Goal: Task Accomplishment & Management: Manage account settings

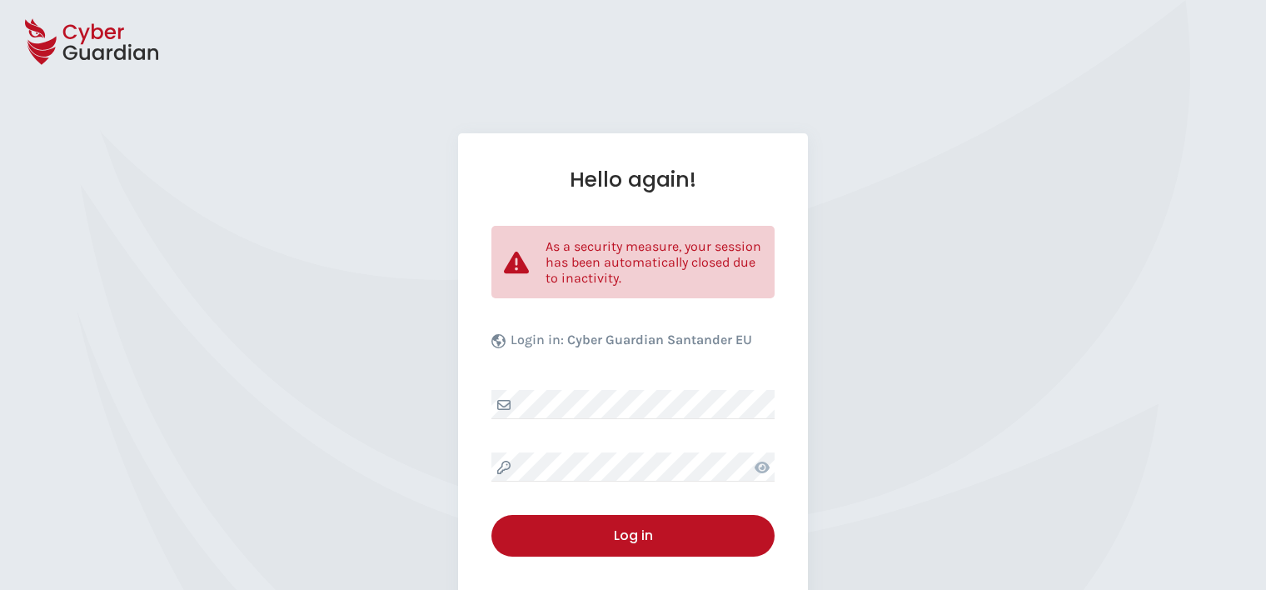
select select "English"
click at [565, 423] on div "Hello again! As a security measure, your session has been automatically closed …" at bounding box center [633, 406] width 350 height 546
drag, startPoint x: 613, startPoint y: 447, endPoint x: 741, endPoint y: 431, distance: 129.2
click at [616, 446] on div "Hello again! As a security measure, your session has been automatically closed …" at bounding box center [633, 406] width 350 height 546
click at [605, 453] on div "Hello again! As a security measure, your session has been automatically closed …" at bounding box center [633, 406] width 350 height 546
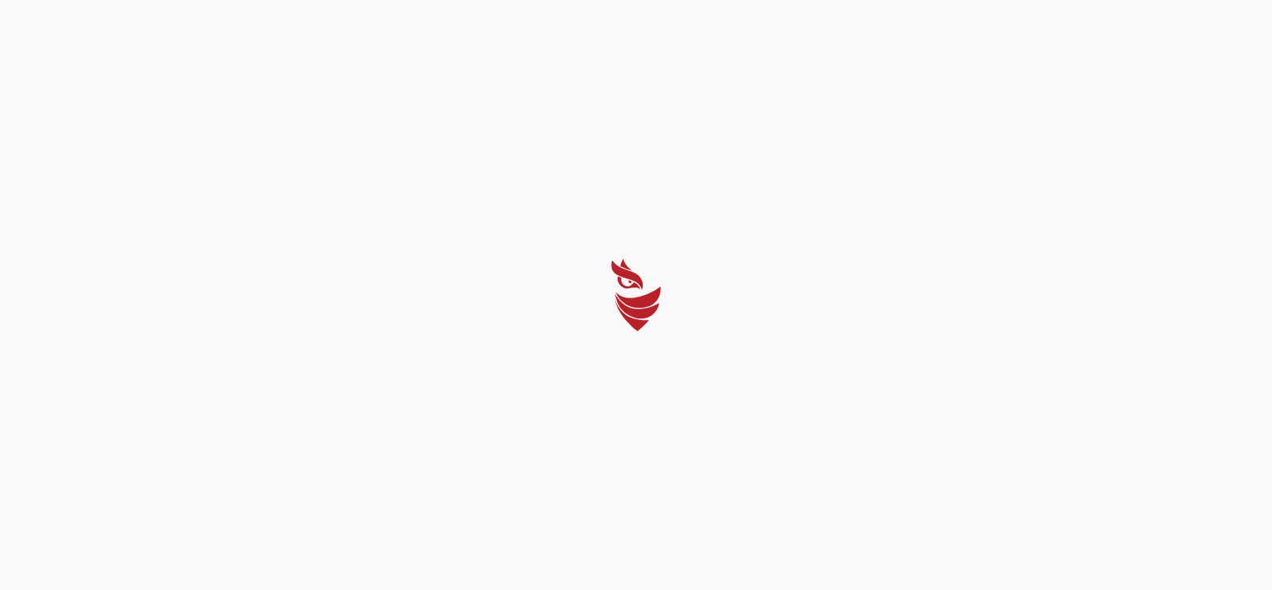
select select "English"
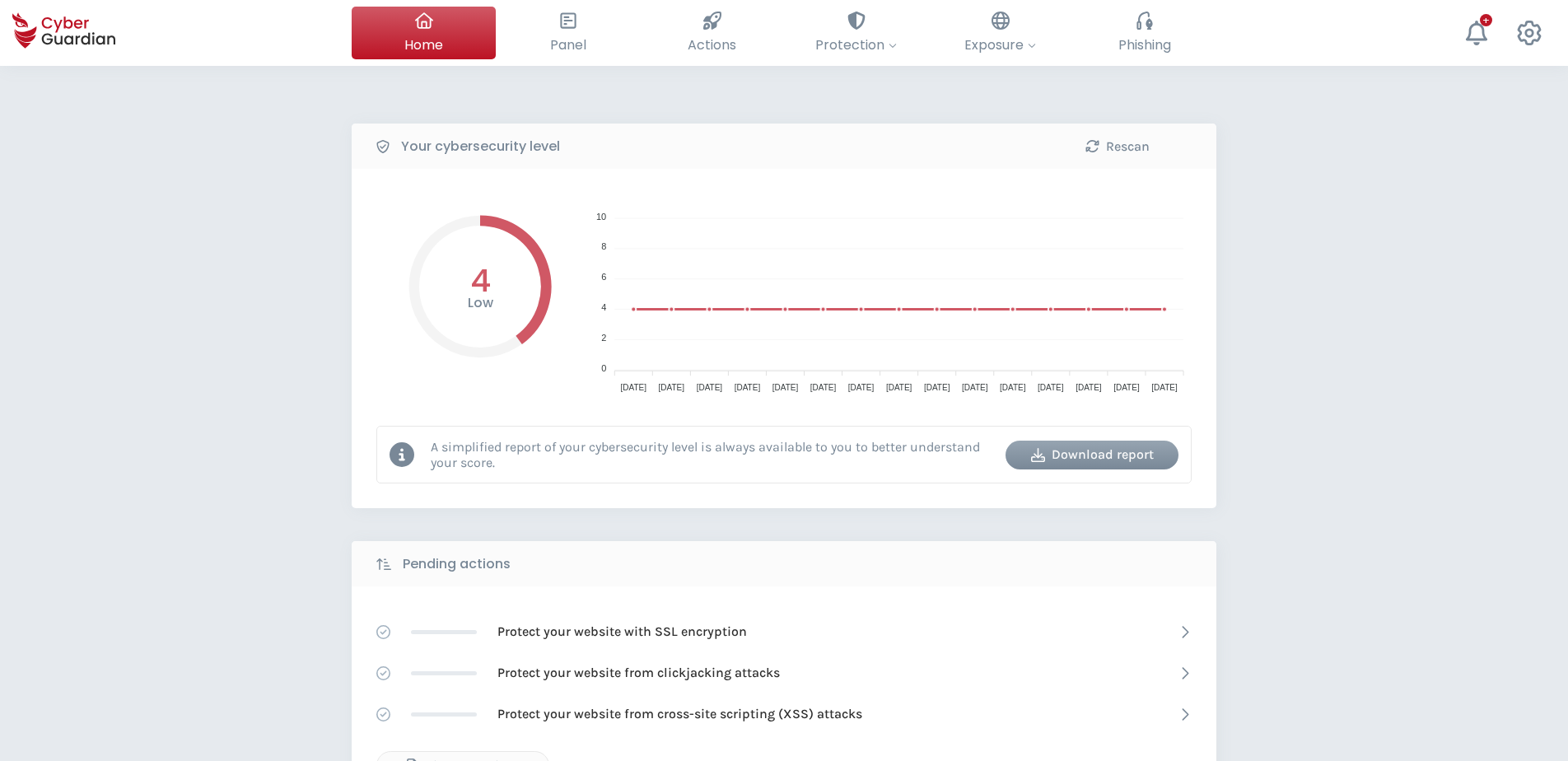
click at [881, 77] on div "Your cybersecurity level Rescan Low 4 10 10 8 8 6 6 4 4 2 2 0 0 [DATE] Sep [DAT…" at bounding box center [784, 733] width 1568 height 1335
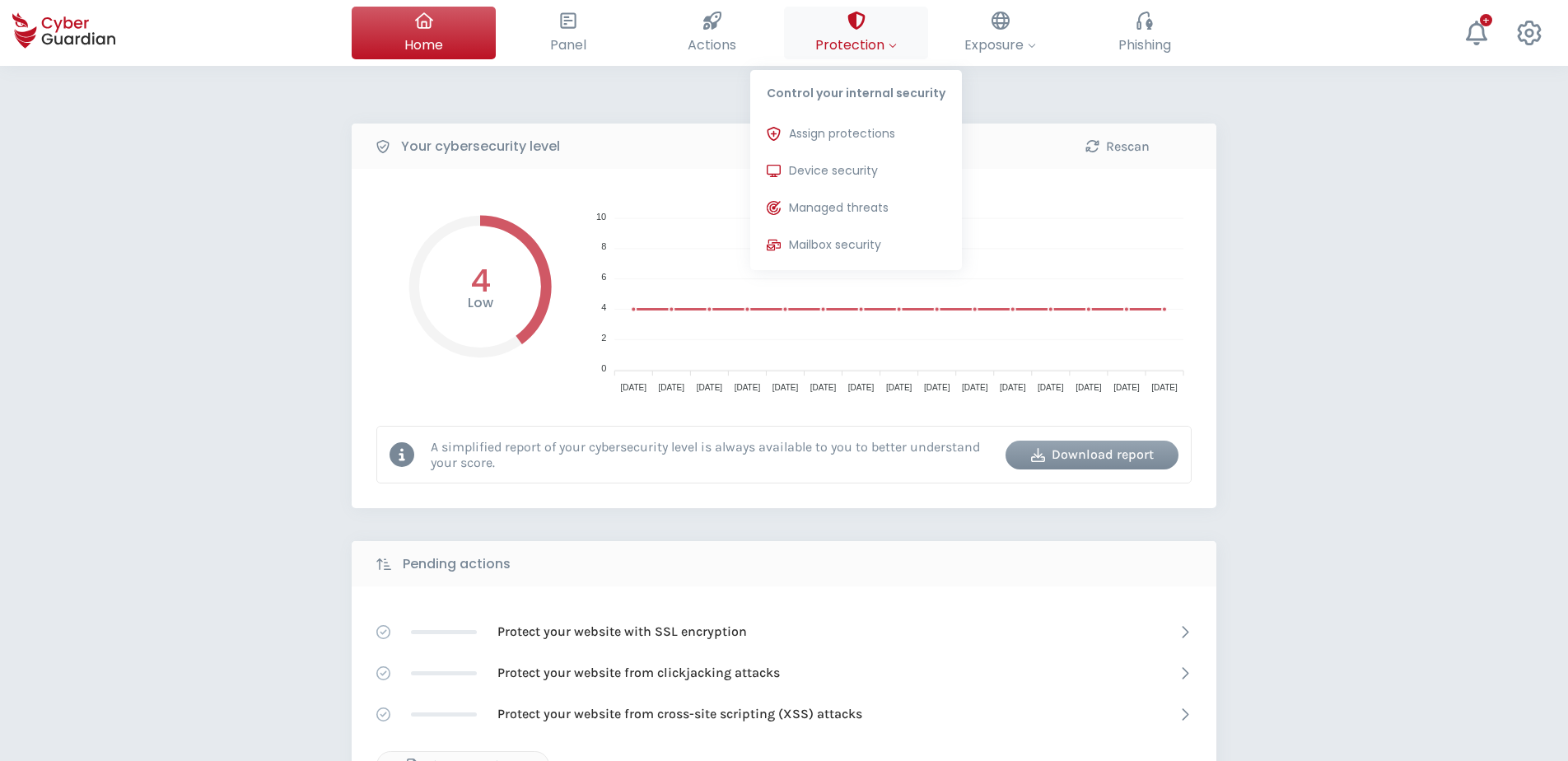
click at [876, 45] on span "Protection" at bounding box center [856, 45] width 81 height 21
click at [868, 38] on span "Protection" at bounding box center [856, 45] width 81 height 21
click at [846, 170] on span "Device security" at bounding box center [834, 170] width 89 height 17
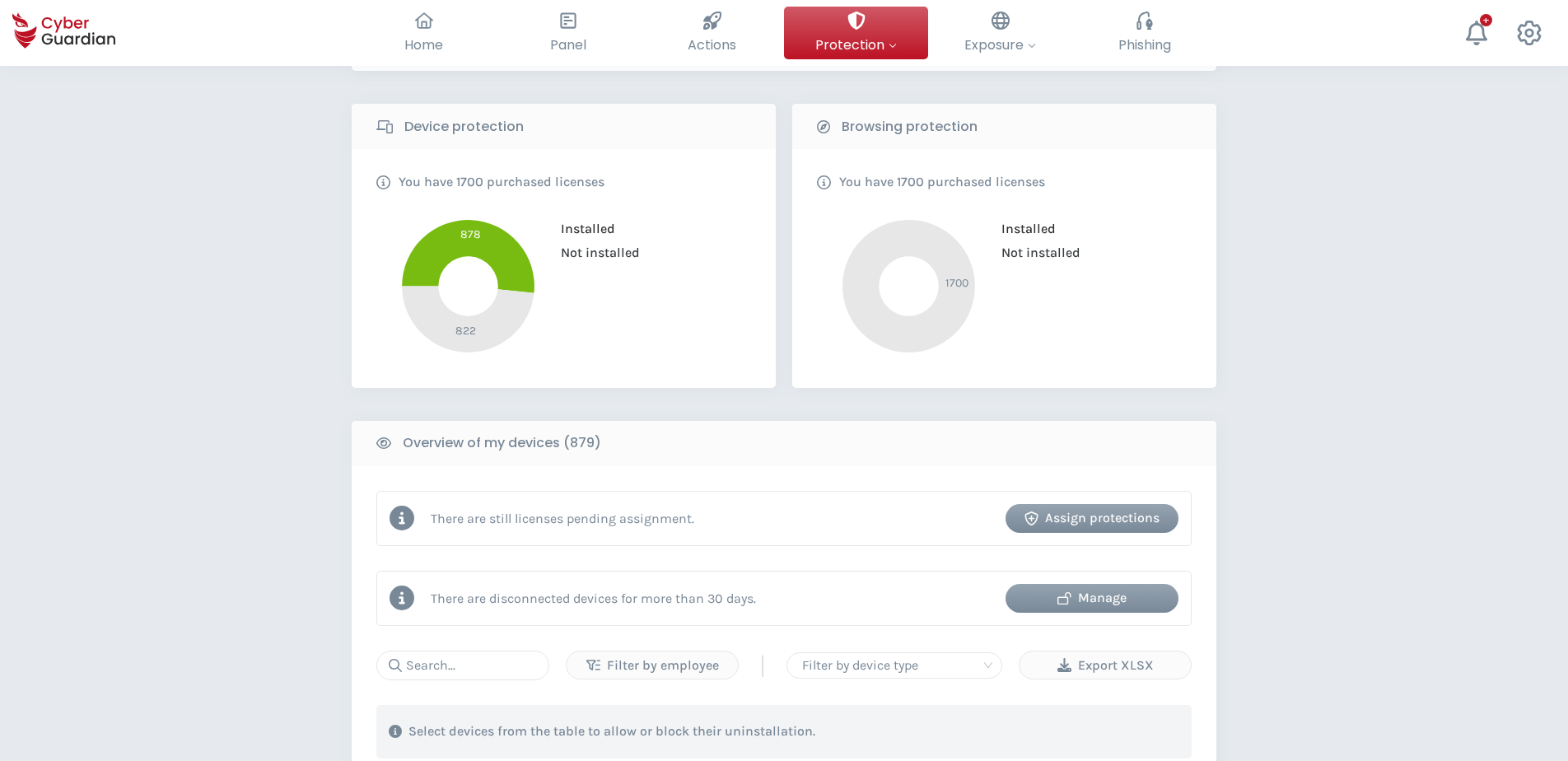
scroll to position [330, 0]
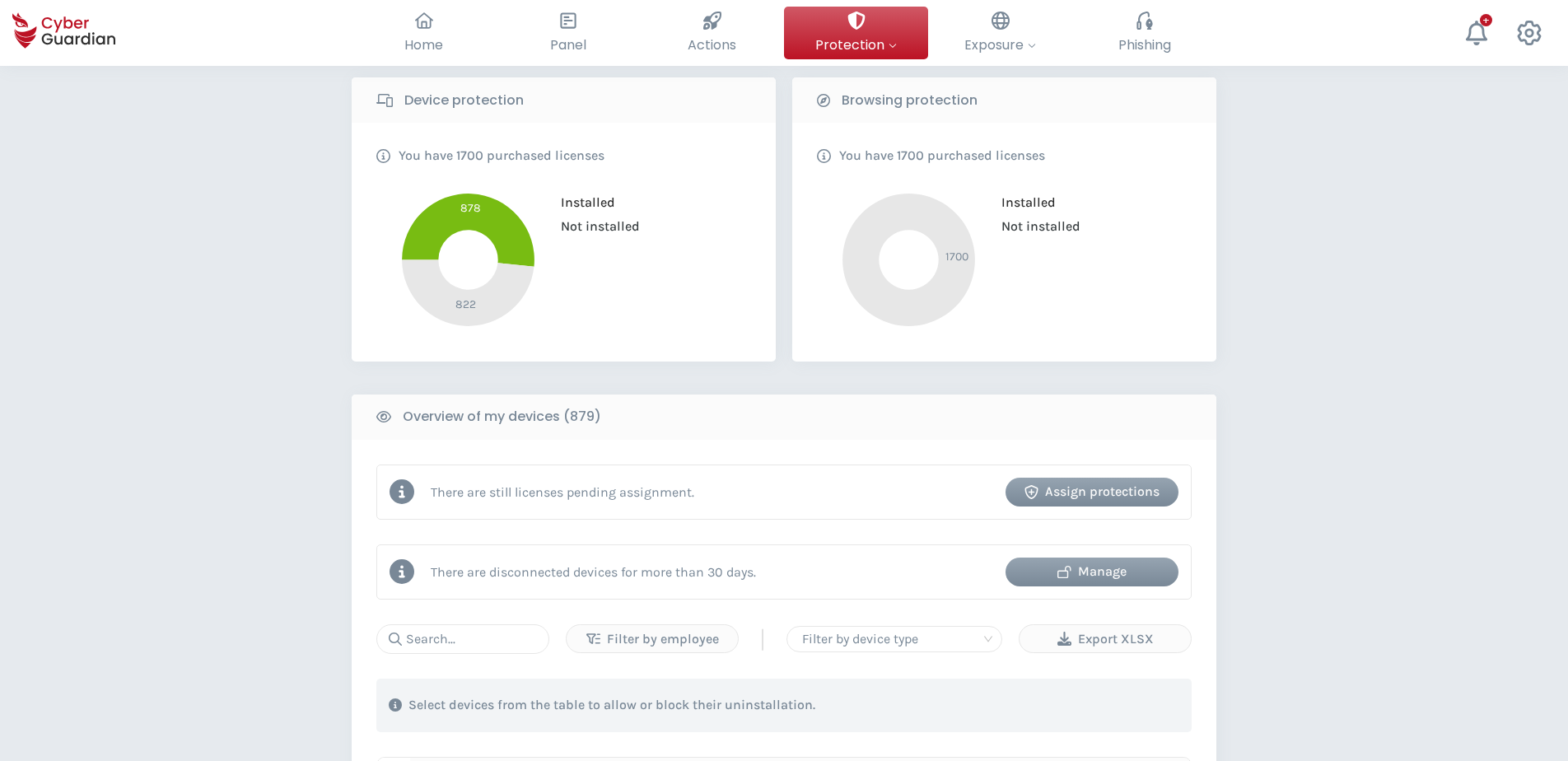
click at [1122, 573] on div "Manage" at bounding box center [1092, 572] width 148 height 20
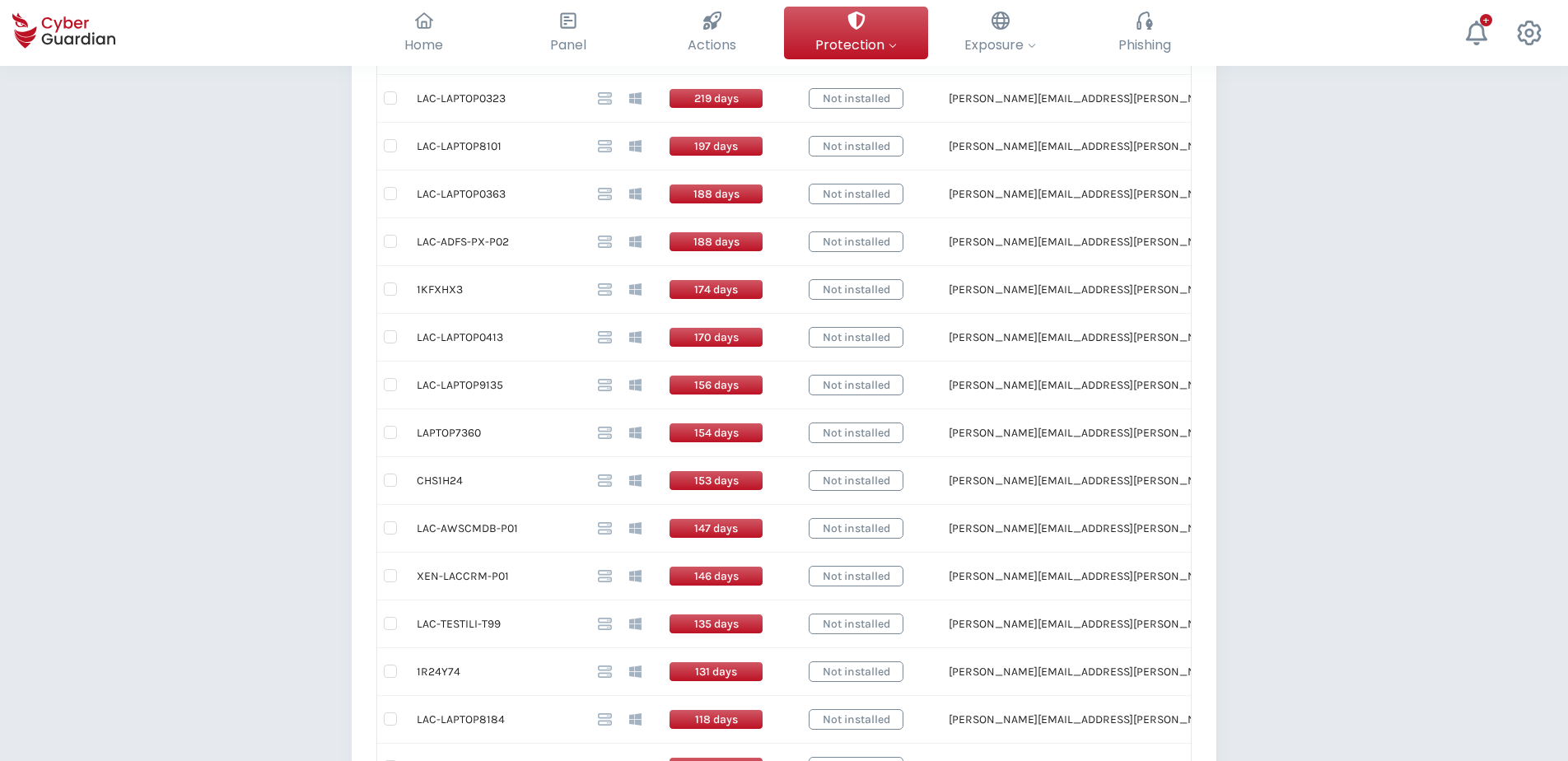
scroll to position [659, 0]
click at [1251, 530] on div "Back Devices disconnected for >30 days (55) This table shows installed devices …" at bounding box center [784, 331] width 1568 height 1850
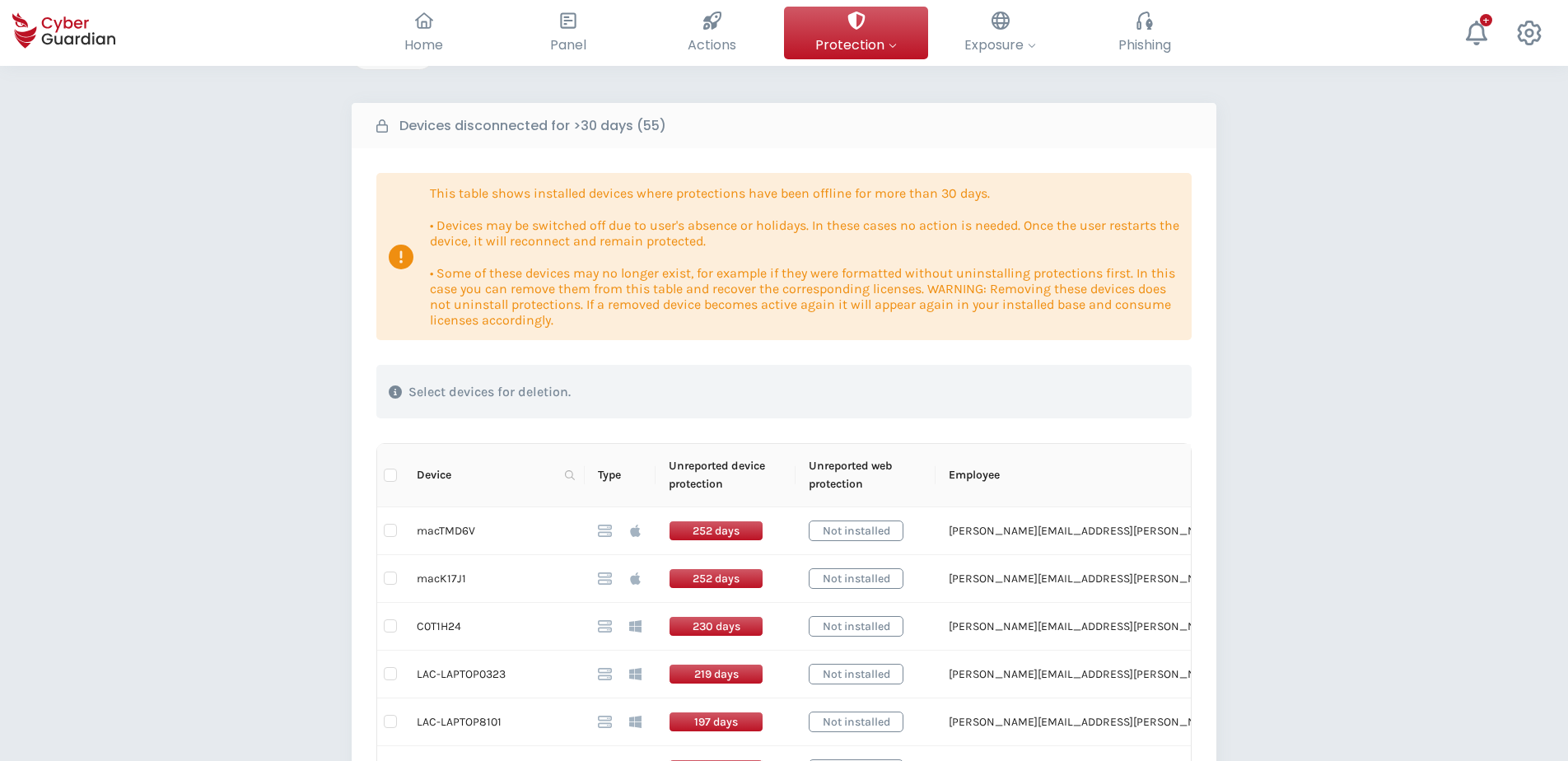
scroll to position [0, 0]
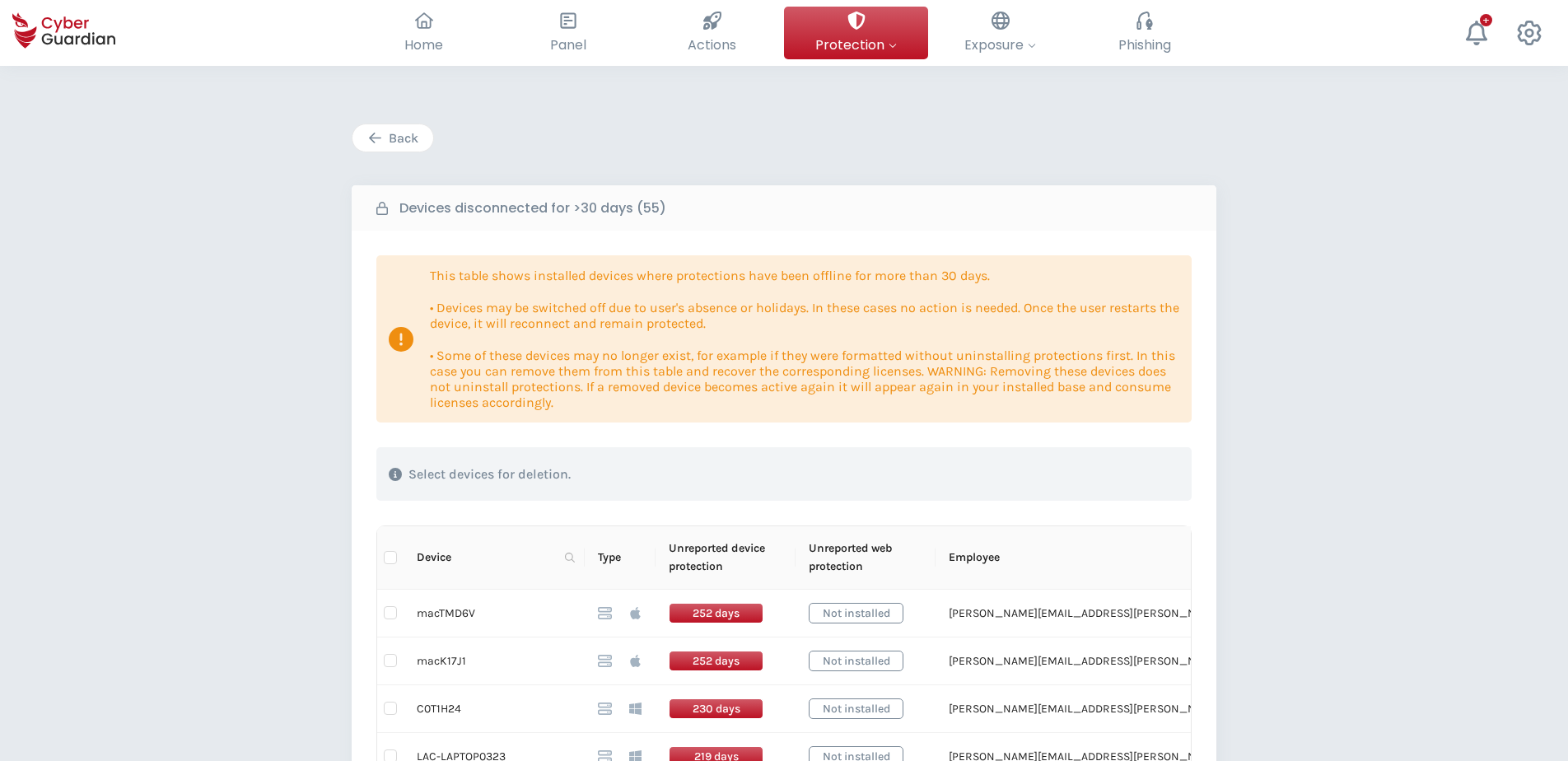
click at [414, 138] on div "Back" at bounding box center [393, 139] width 56 height 20
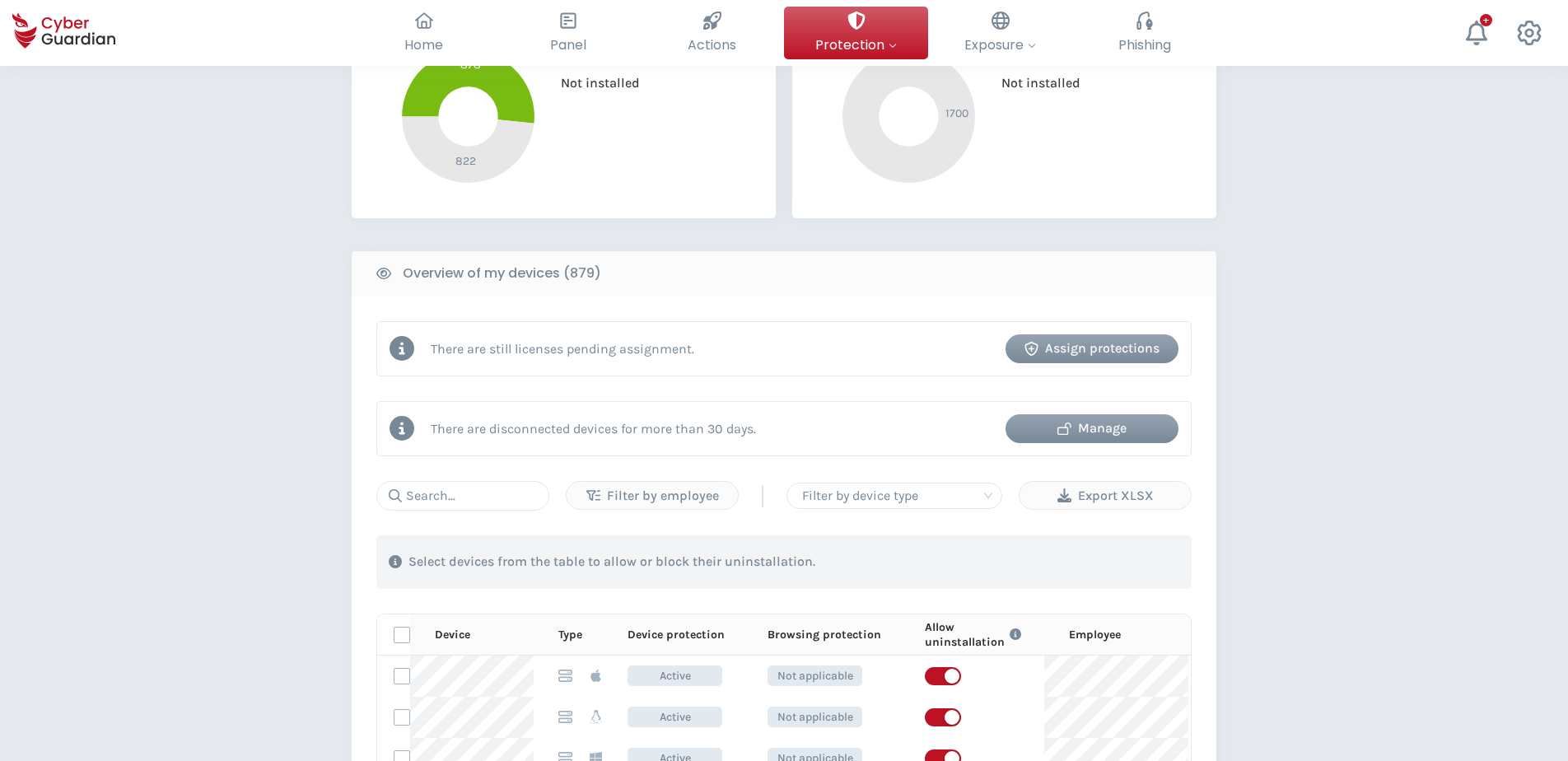
scroll to position [577, 0]
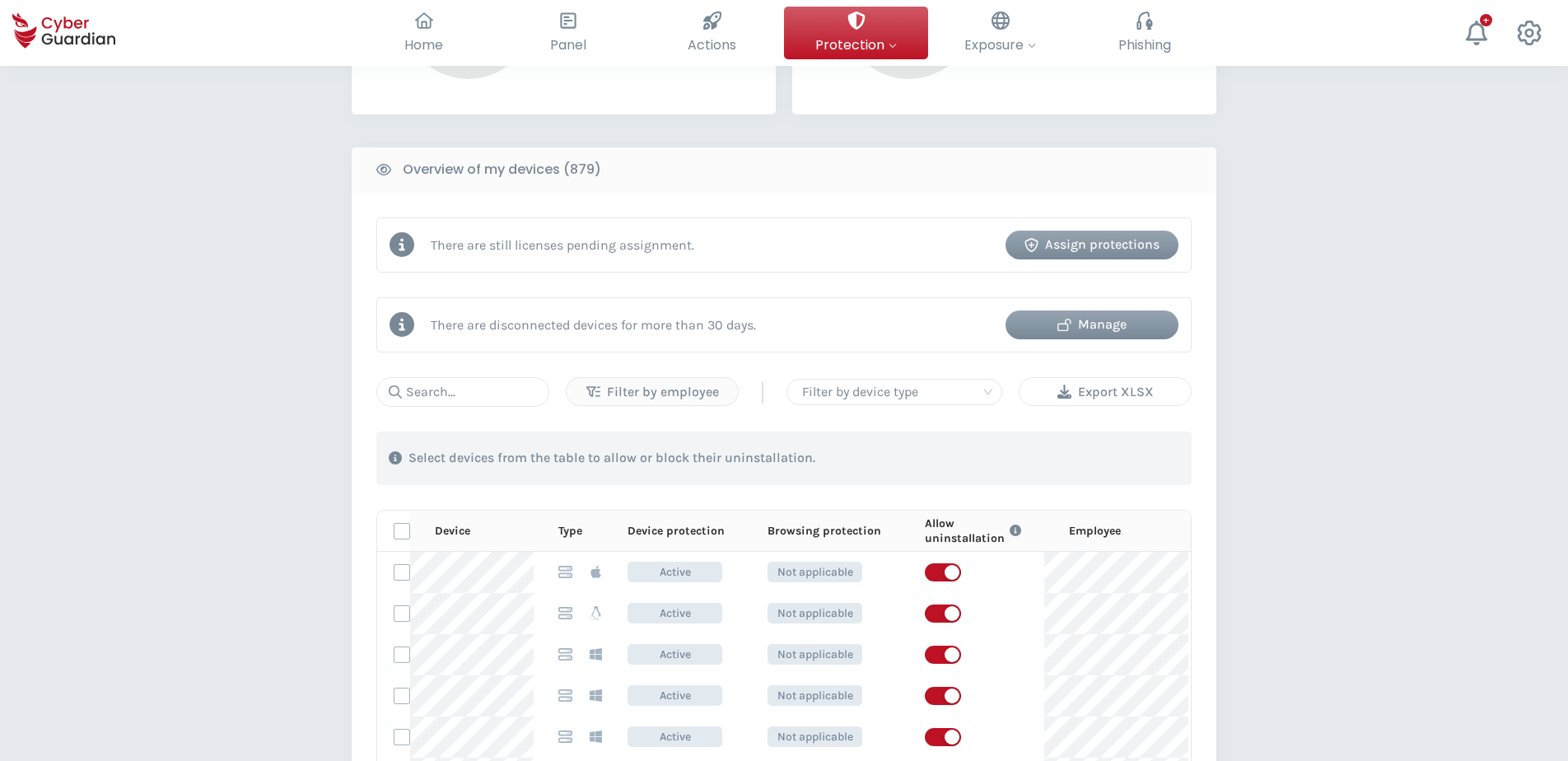
click at [1158, 388] on div "Export XLSX" at bounding box center [1105, 392] width 146 height 20
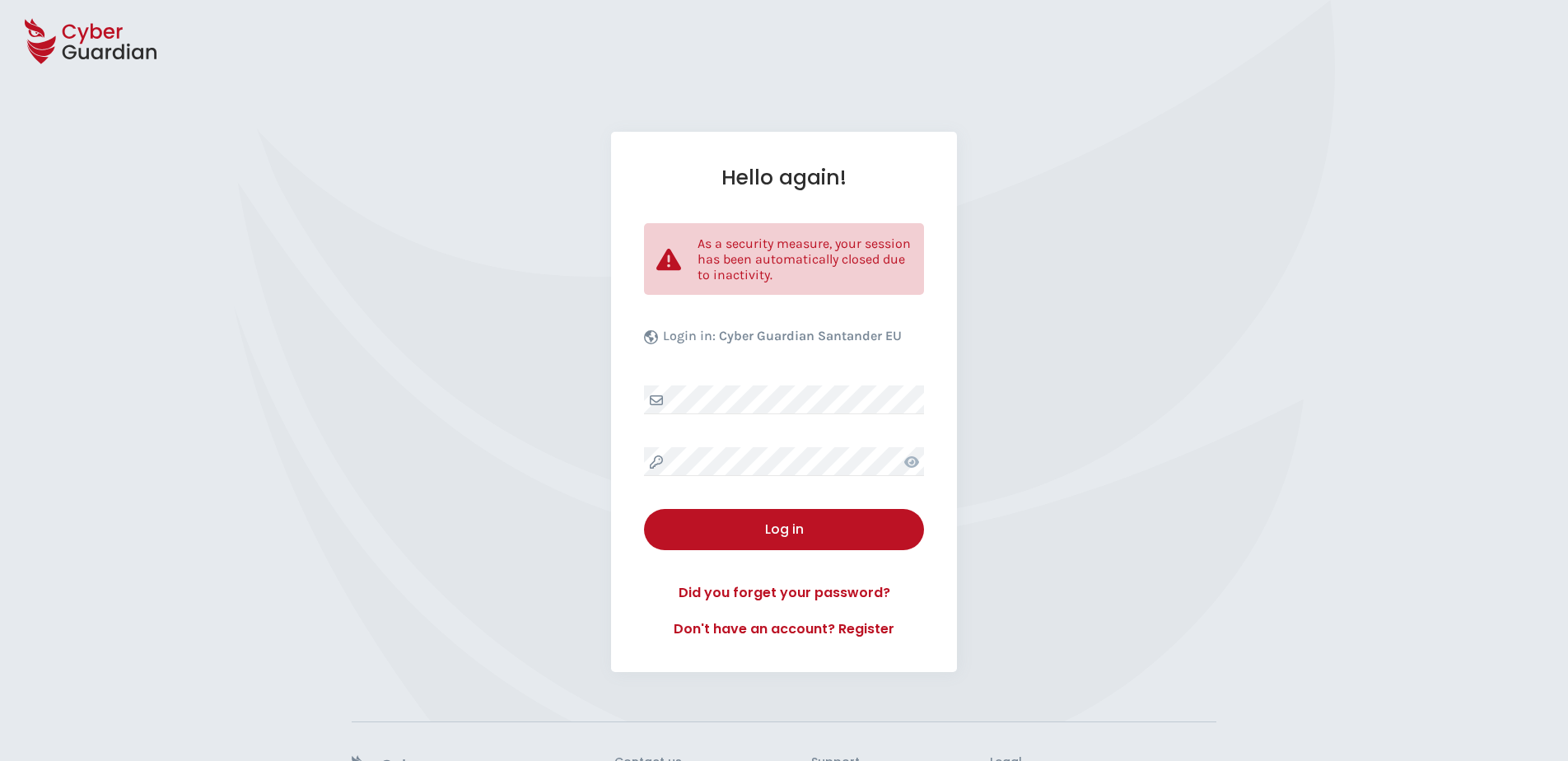
select select "English"
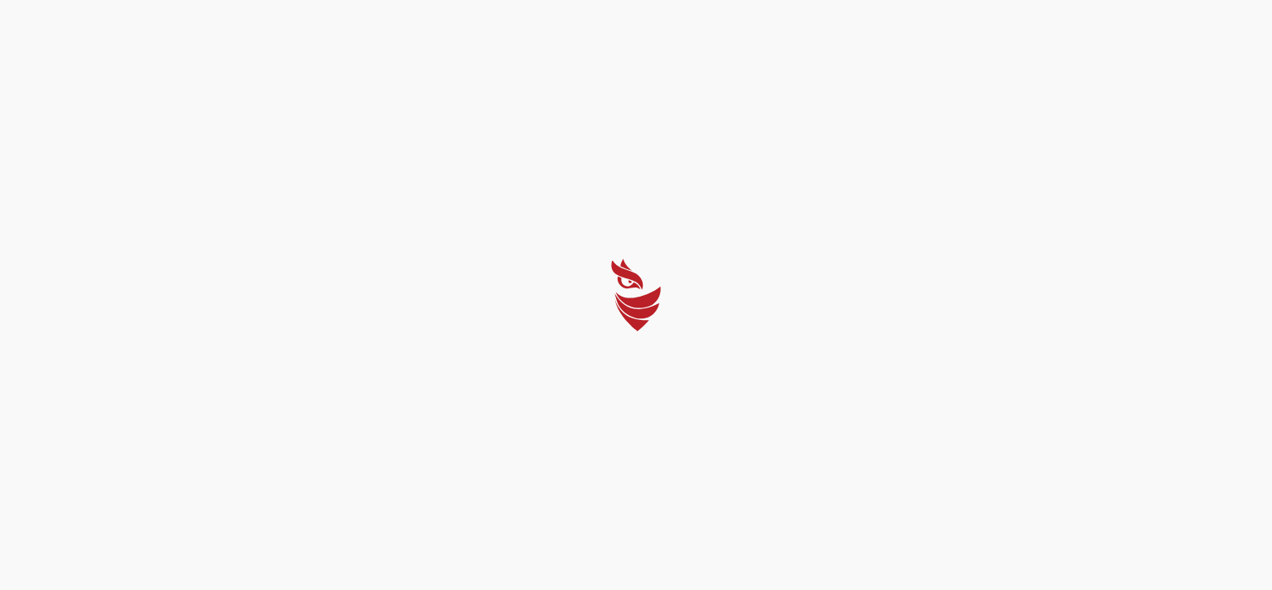
select select "English"
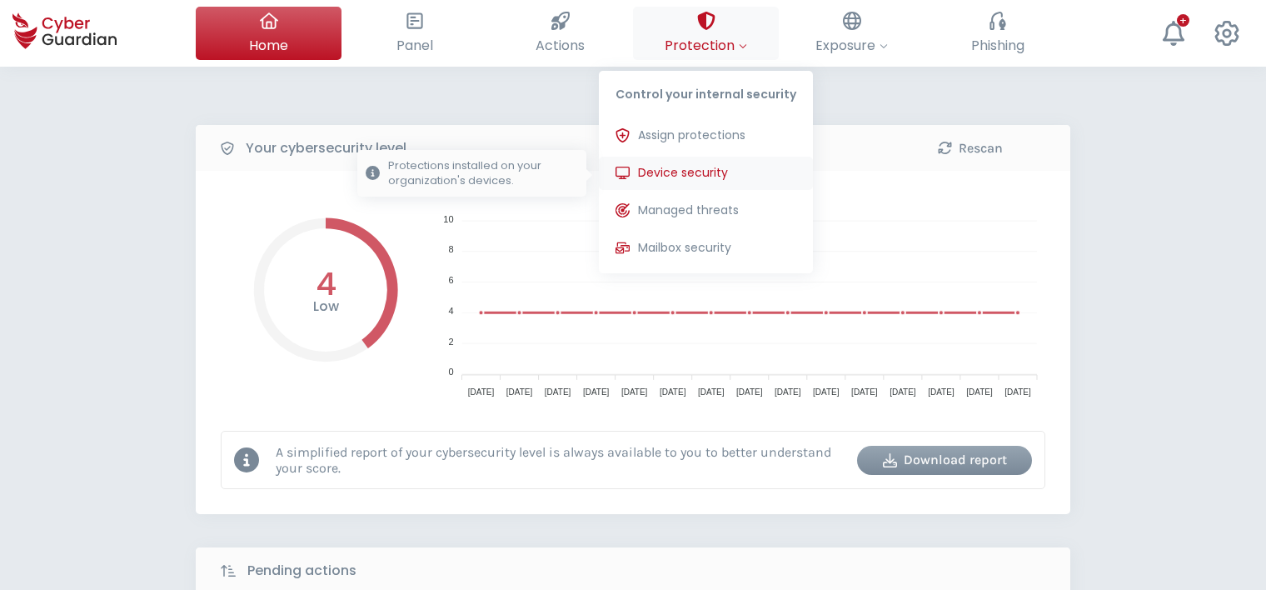
click at [708, 170] on span "Device security" at bounding box center [683, 172] width 90 height 17
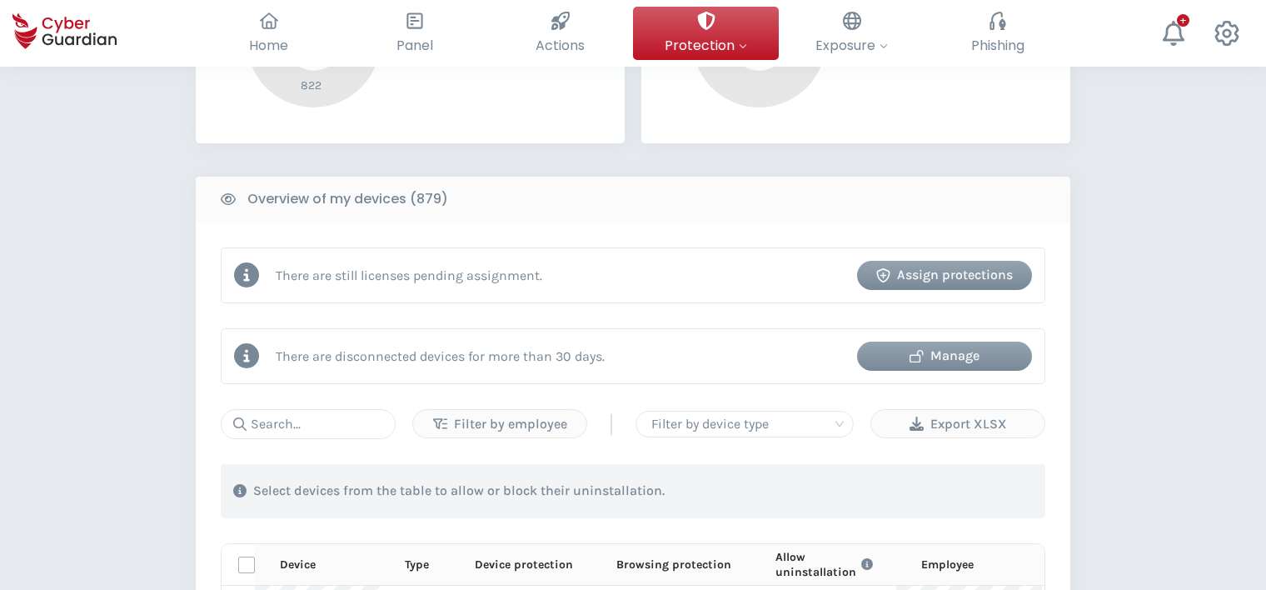
scroll to position [666, 0]
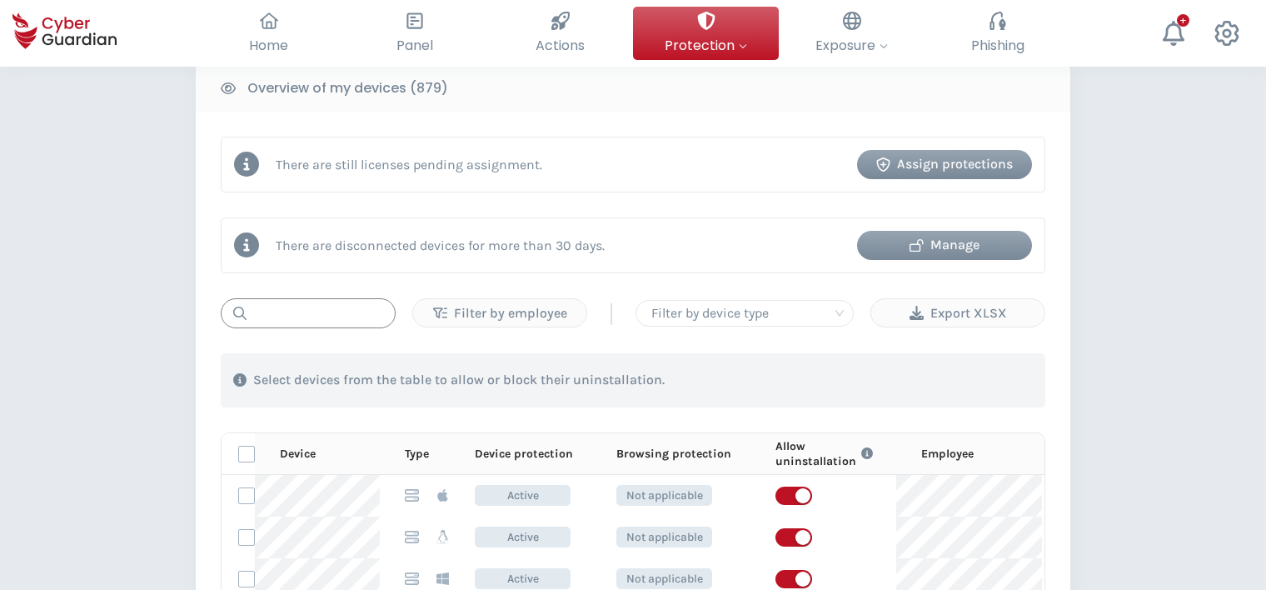
click at [316, 317] on input "text" at bounding box center [308, 313] width 175 height 30
paste input "2H04Y74"
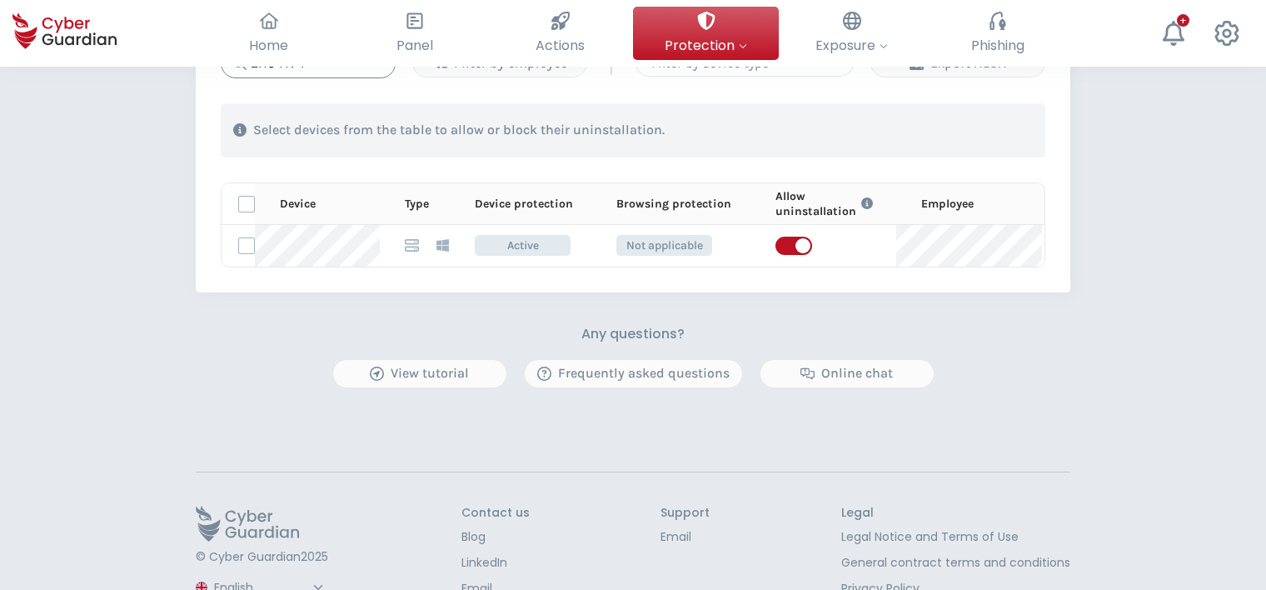
scroll to position [833, 0]
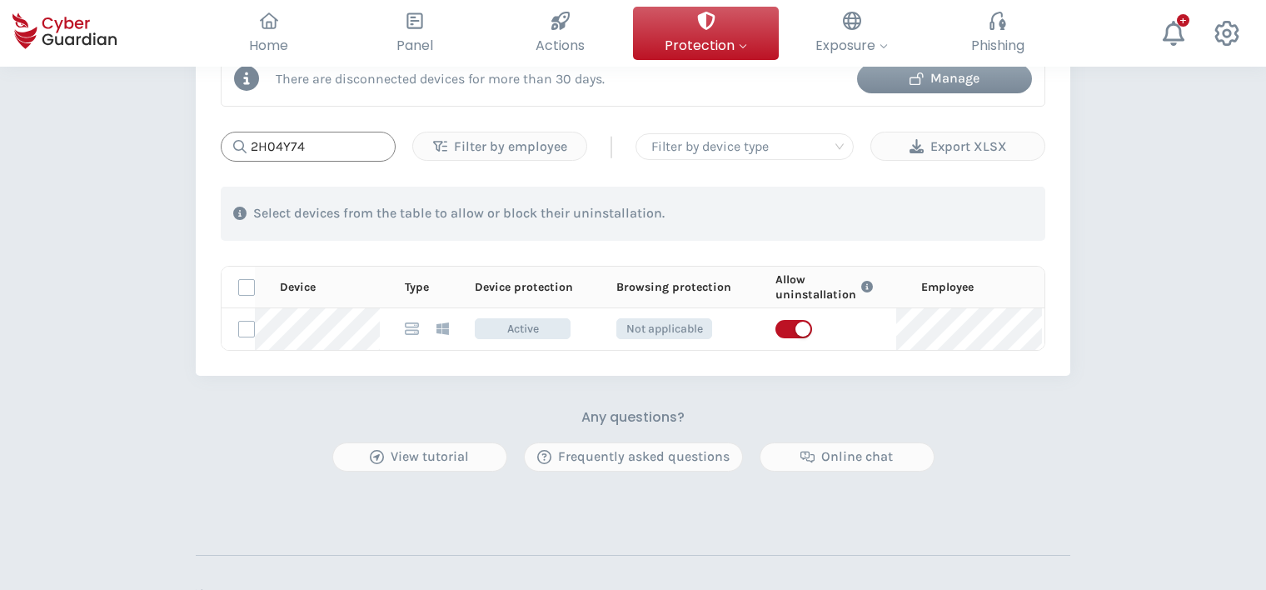
type input "2H04Y74"
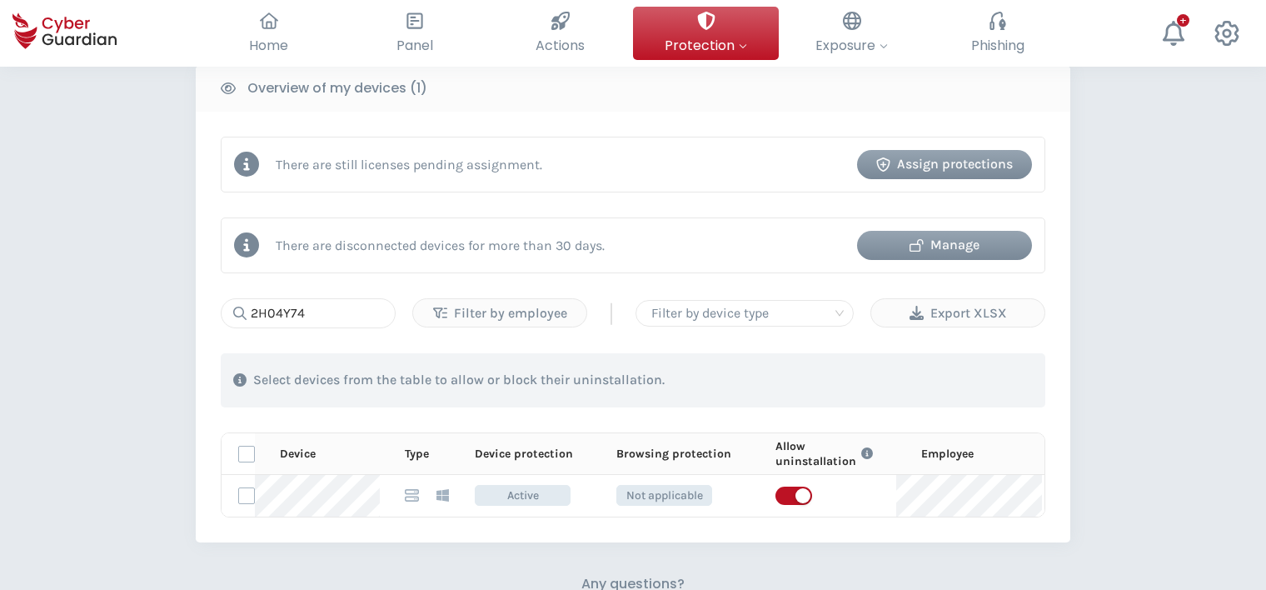
scroll to position [666, 0]
drag, startPoint x: 1108, startPoint y: 331, endPoint x: 1122, endPoint y: 240, distance: 91.9
click at [1108, 330] on div "PROTECTION > Device security How does it work? Add employees Install the protec…" at bounding box center [633, 148] width 1266 height 1497
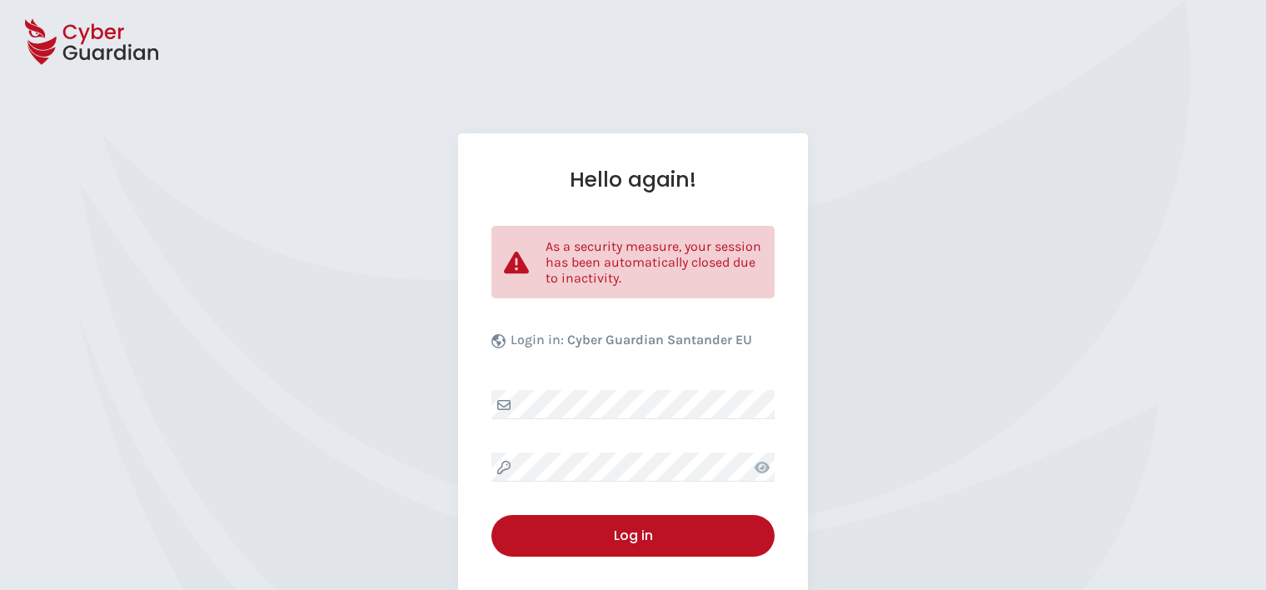
select select "English"
